Goal: Book appointment/travel/reservation

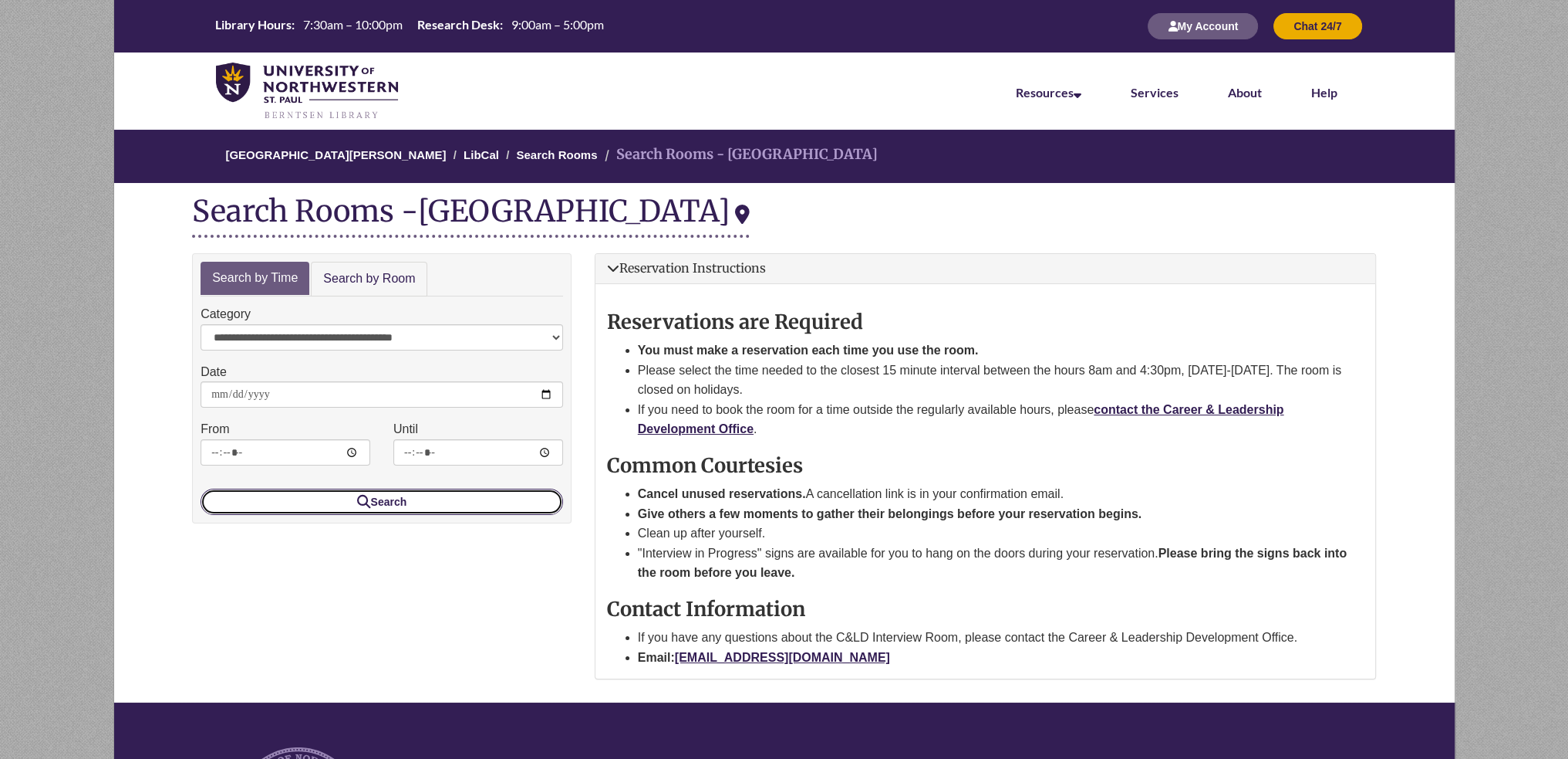
click at [432, 504] on button "Search" at bounding box center [382, 501] width 363 height 26
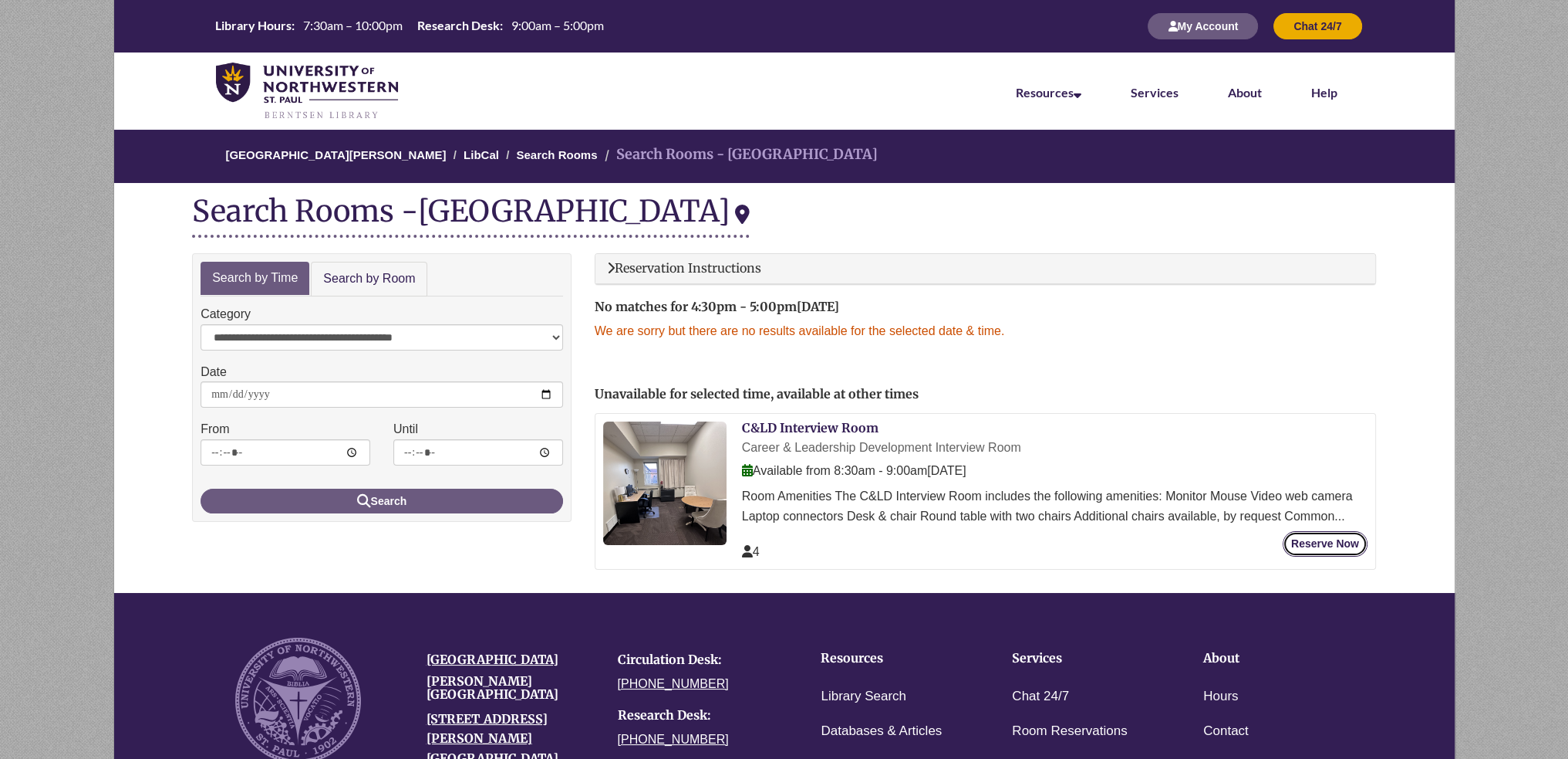
click at [1344, 548] on button "Reserve Now" at bounding box center [1324, 544] width 85 height 26
click at [688, 472] on img at bounding box center [665, 483] width 123 height 123
click at [550, 153] on link "Search Rooms" at bounding box center [556, 154] width 81 height 13
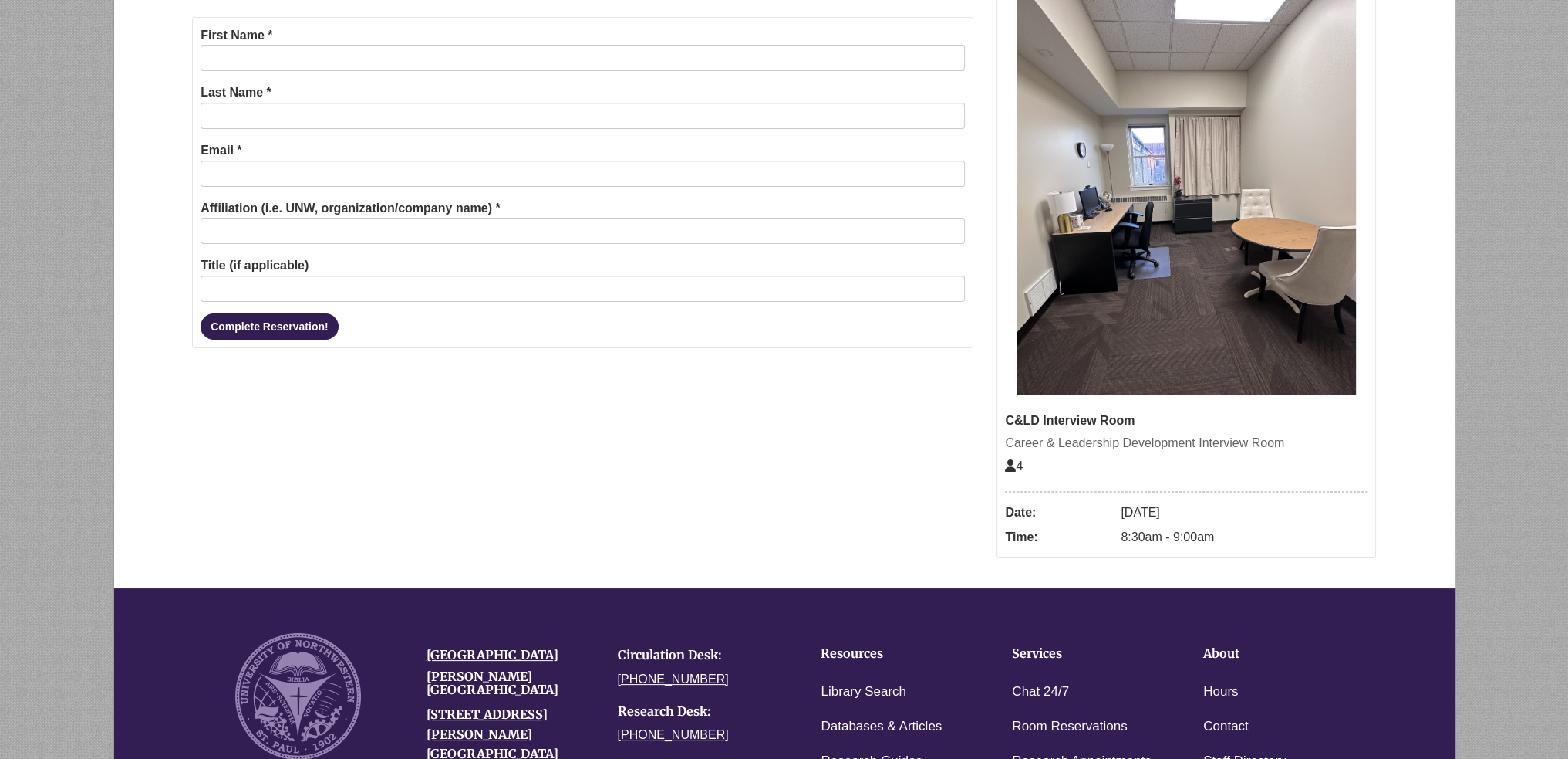
scroll to position [154, 0]
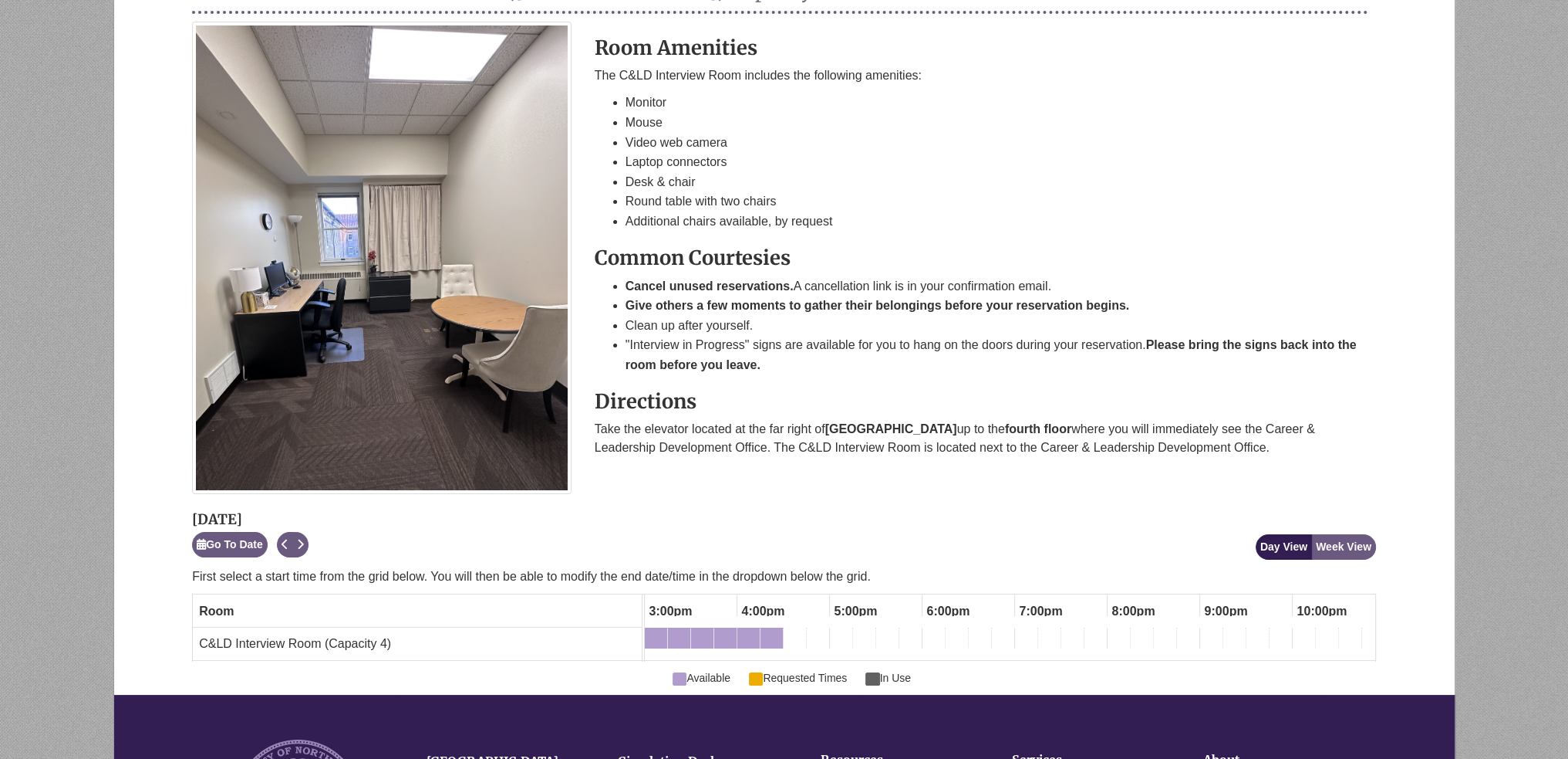
scroll to position [463, 0]
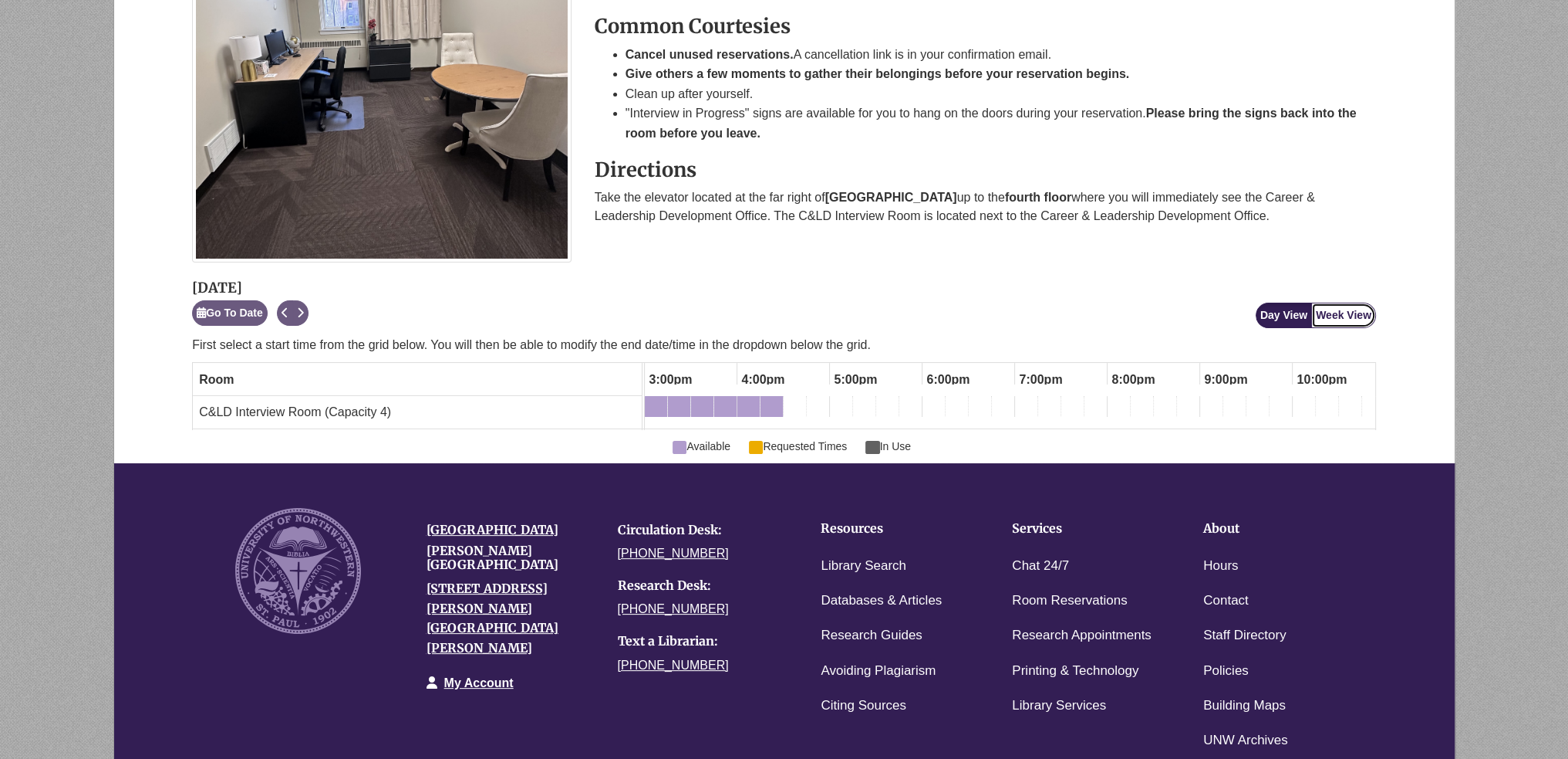
click at [1361, 307] on button "Week View" at bounding box center [1343, 315] width 65 height 26
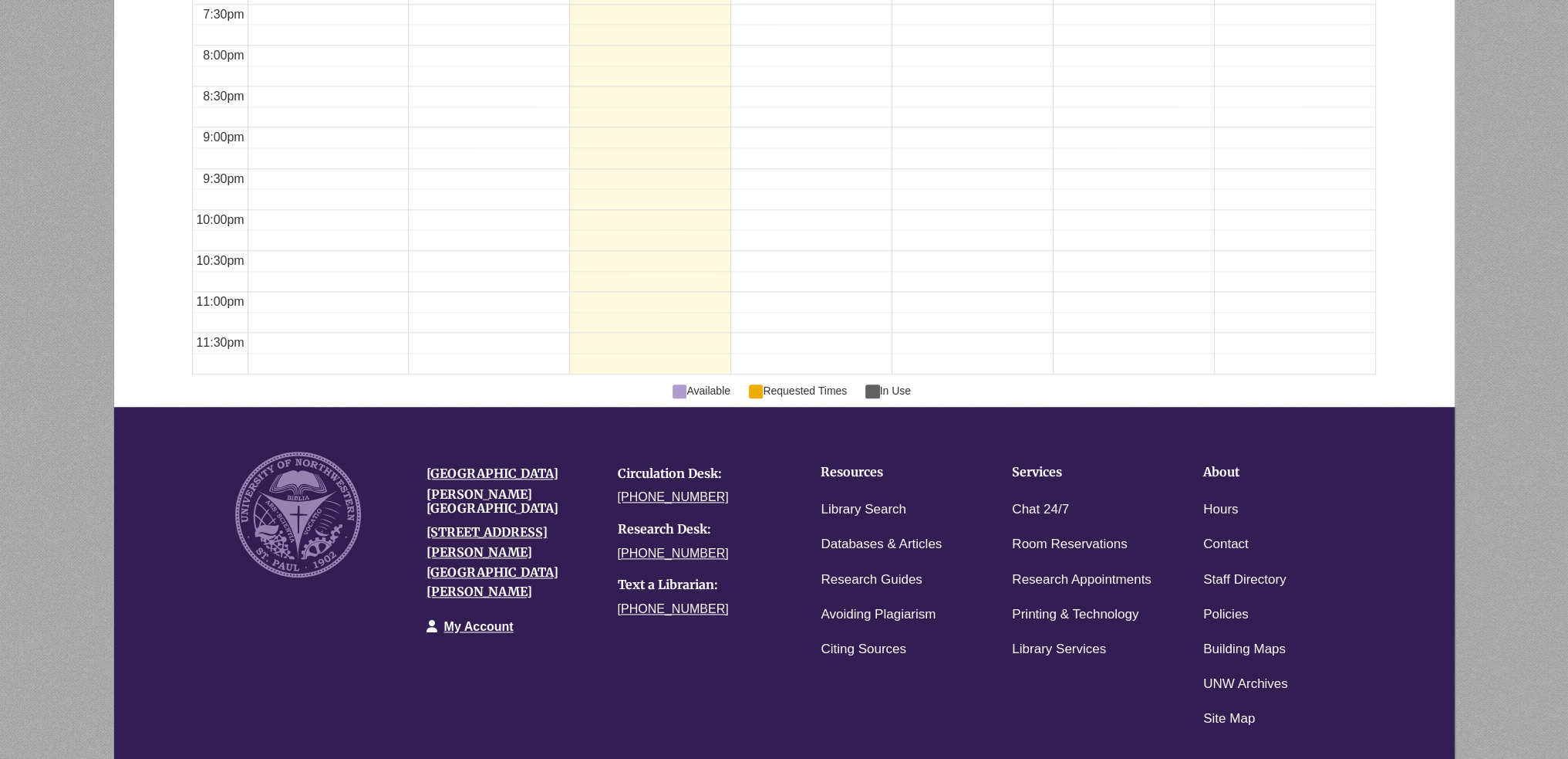
scroll to position [2568, 0]
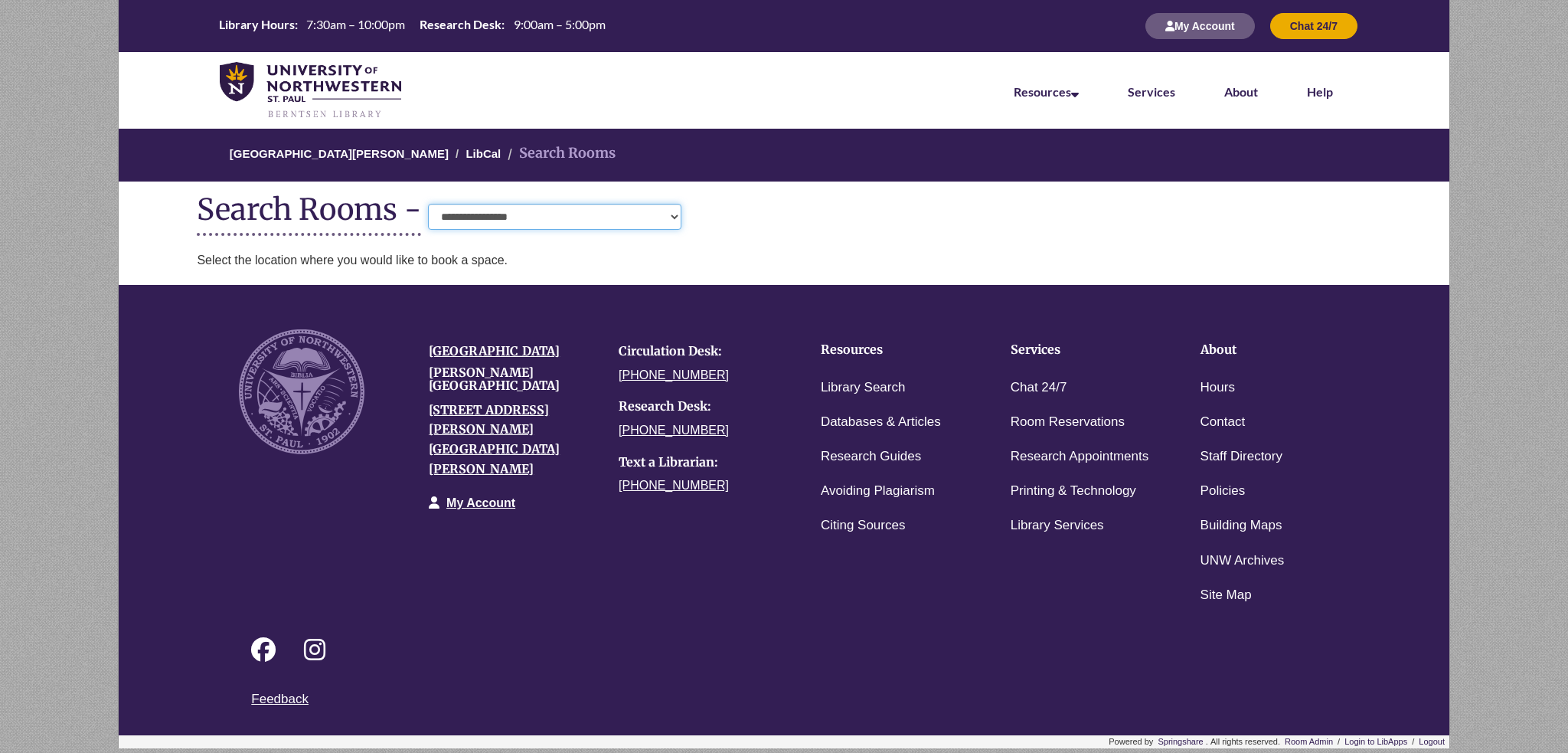
click at [536, 220] on select "**********" at bounding box center [555, 216] width 254 height 26
select select "**********"
click at [428, 203] on select "**********" at bounding box center [555, 216] width 254 height 26
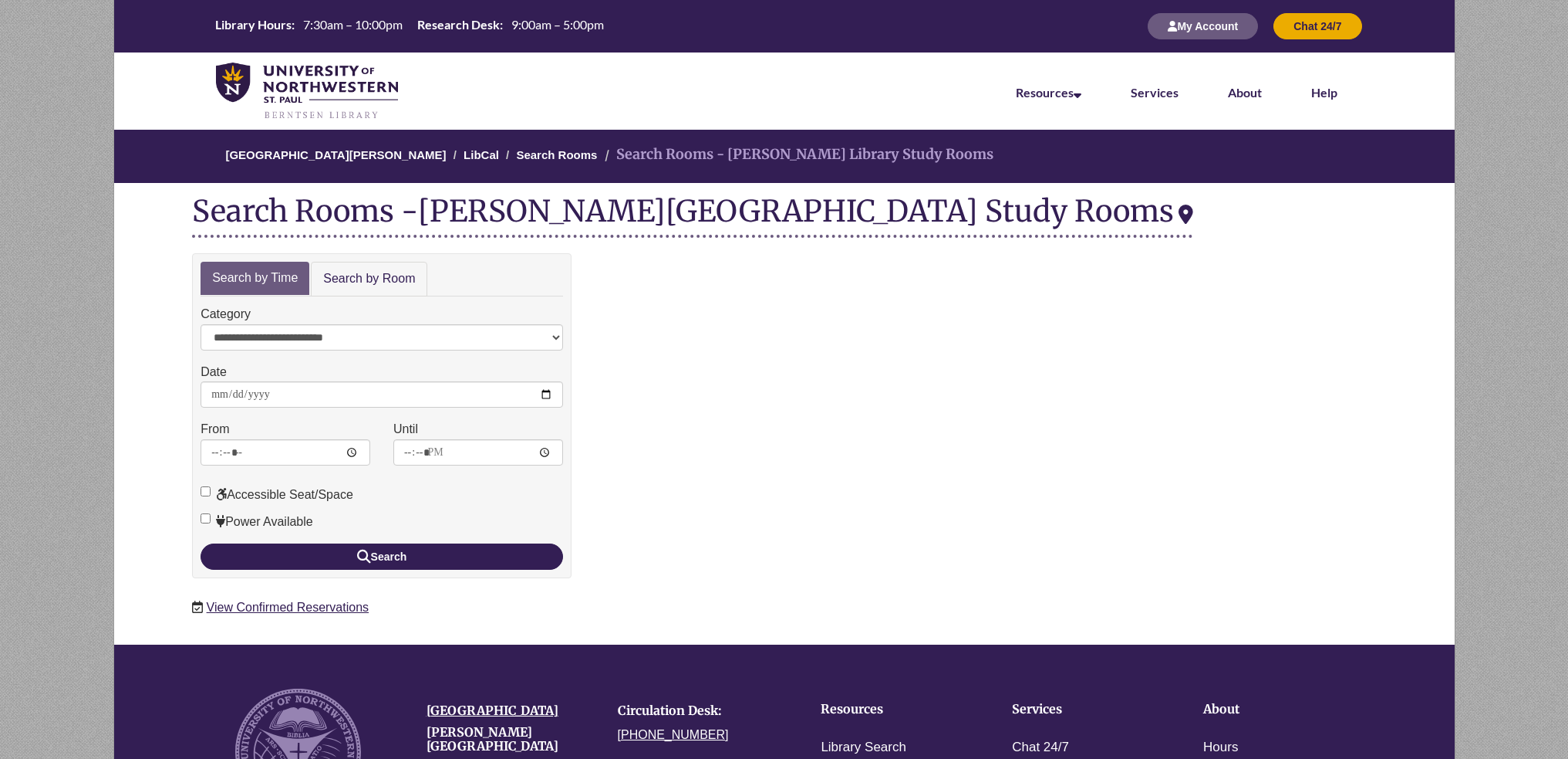
scroll to position [194, 0]
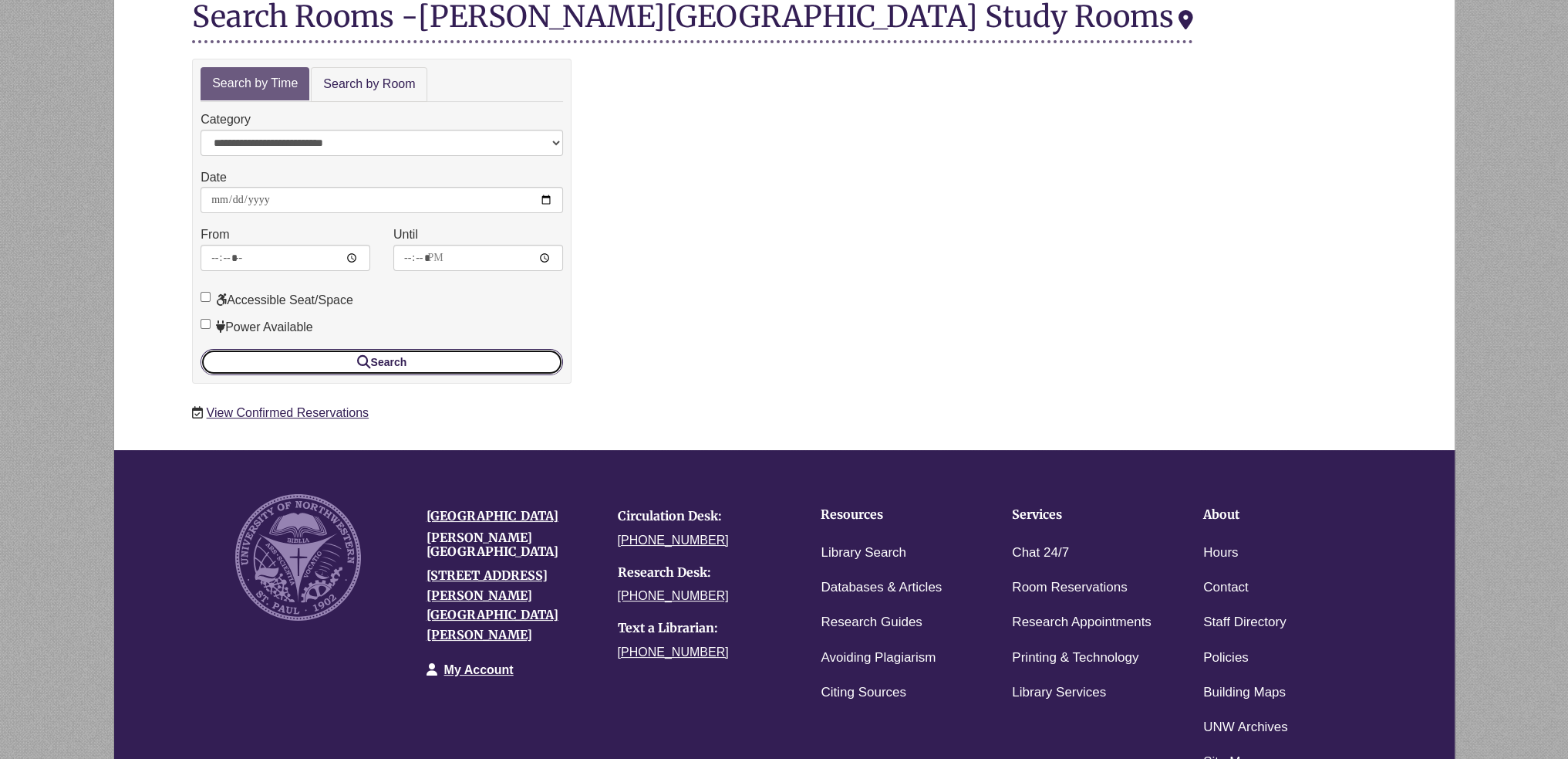
click at [469, 363] on button "Search" at bounding box center [382, 362] width 363 height 26
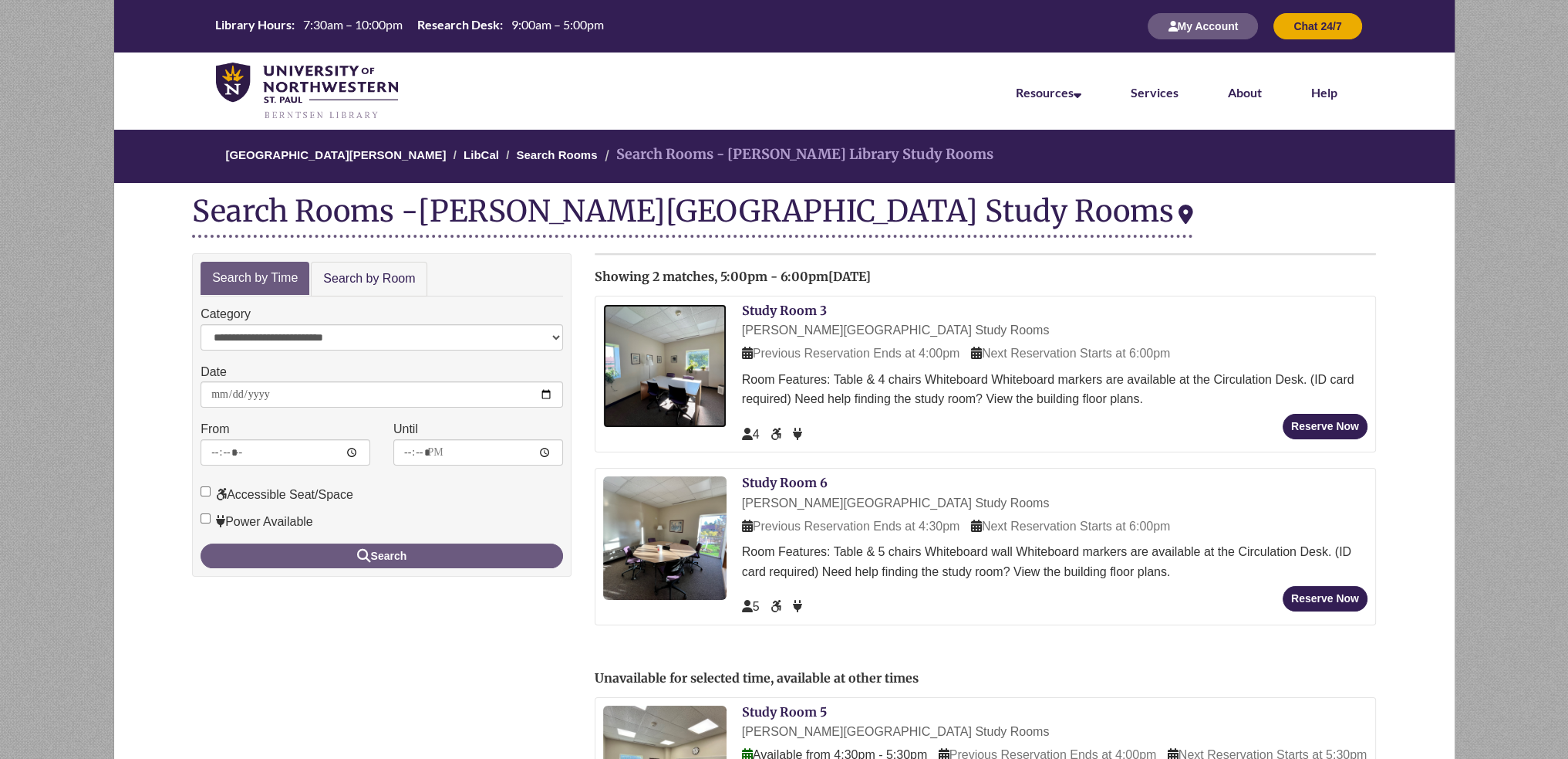
click at [711, 356] on img at bounding box center [665, 366] width 123 height 123
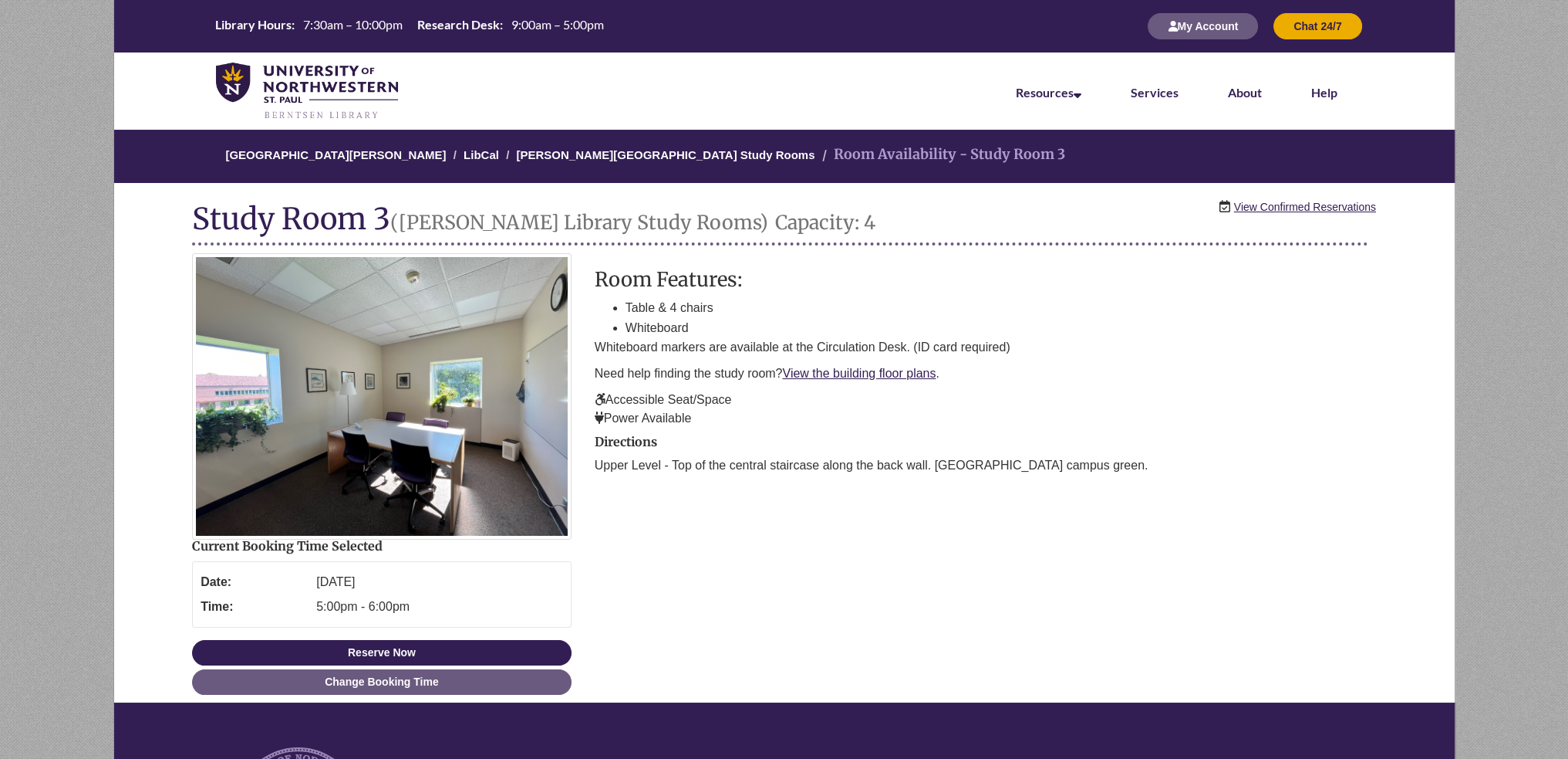
scroll to position [232, 0]
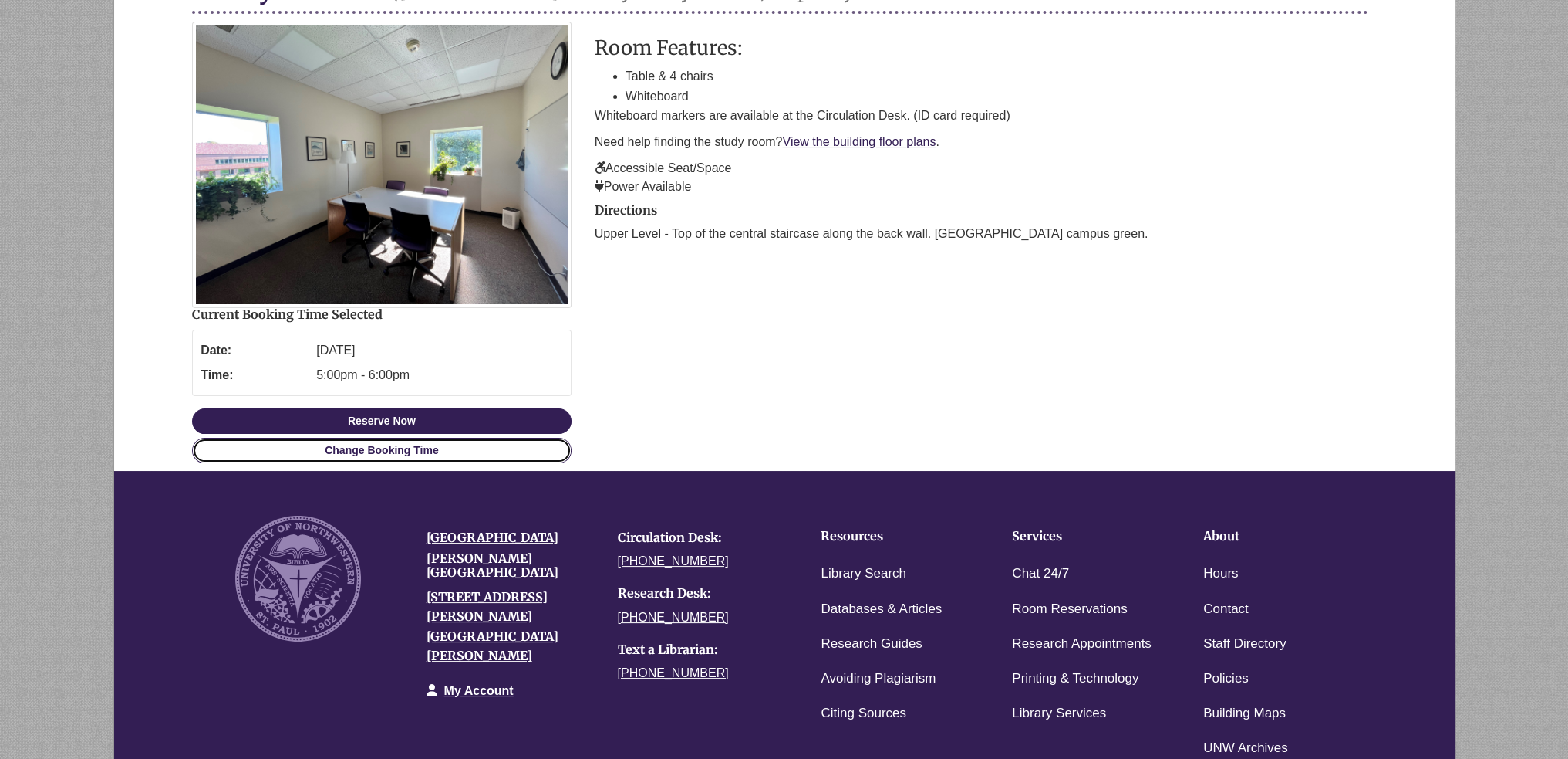
click at [450, 454] on link "Change Booking Time" at bounding box center [382, 451] width 380 height 26
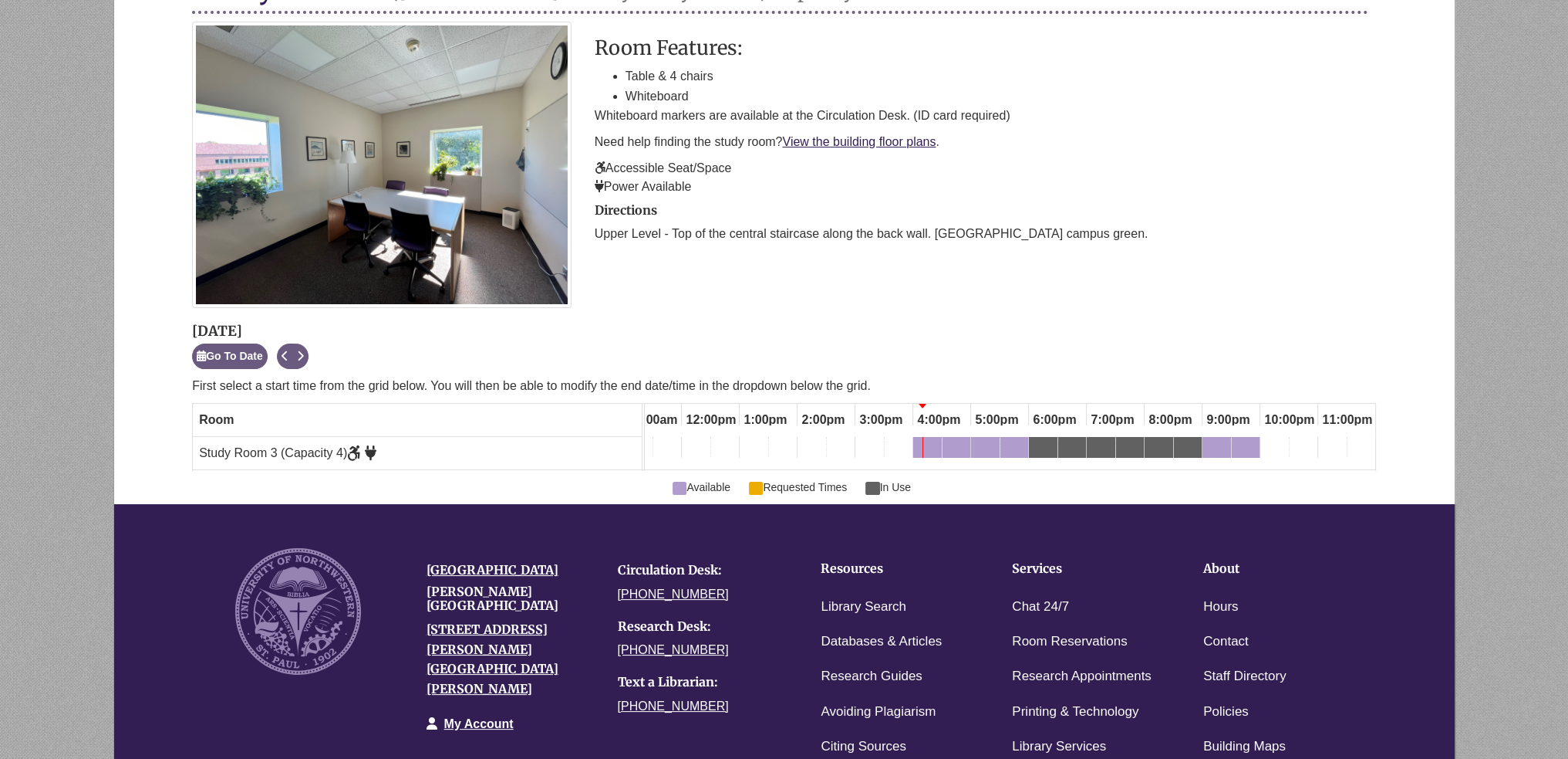
scroll to position [0, 0]
